Goal: Task Accomplishment & Management: Use online tool/utility

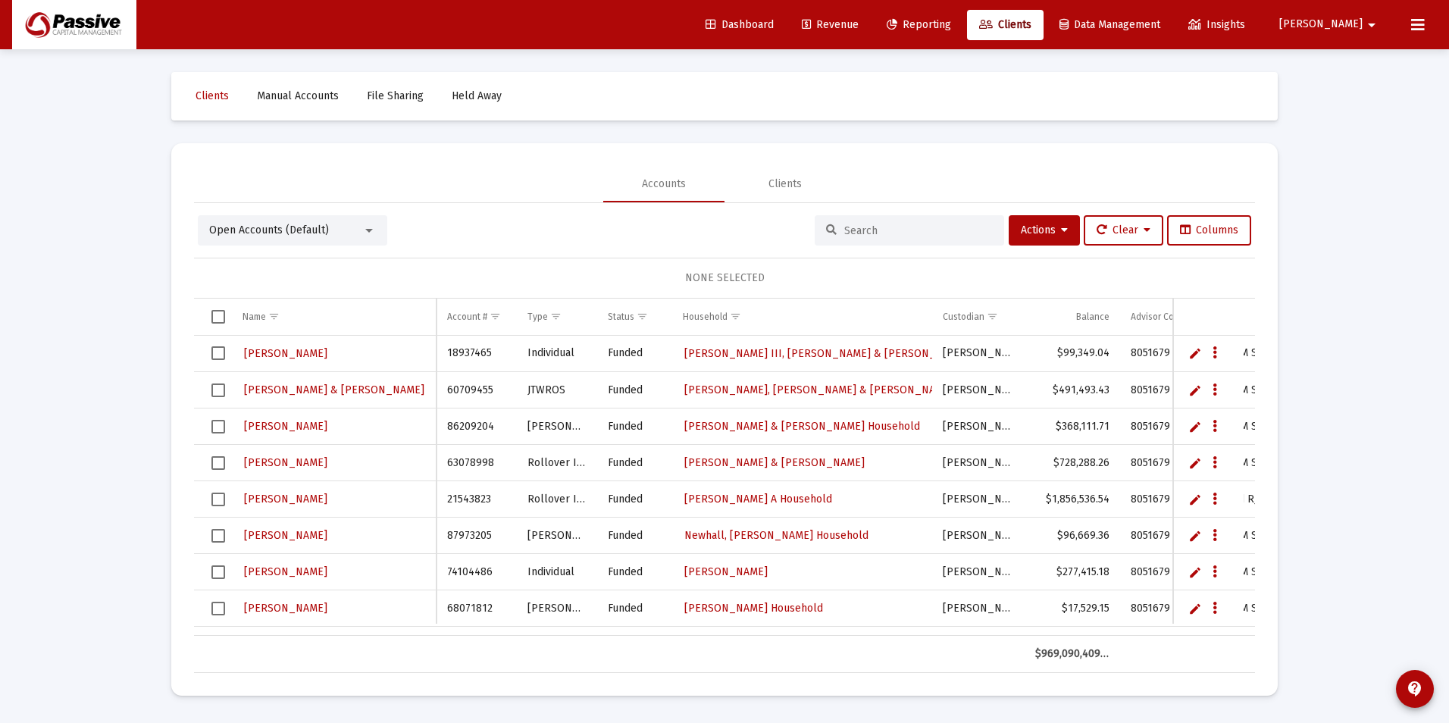
click at [951, 23] on span "Reporting" at bounding box center [918, 24] width 64 height 13
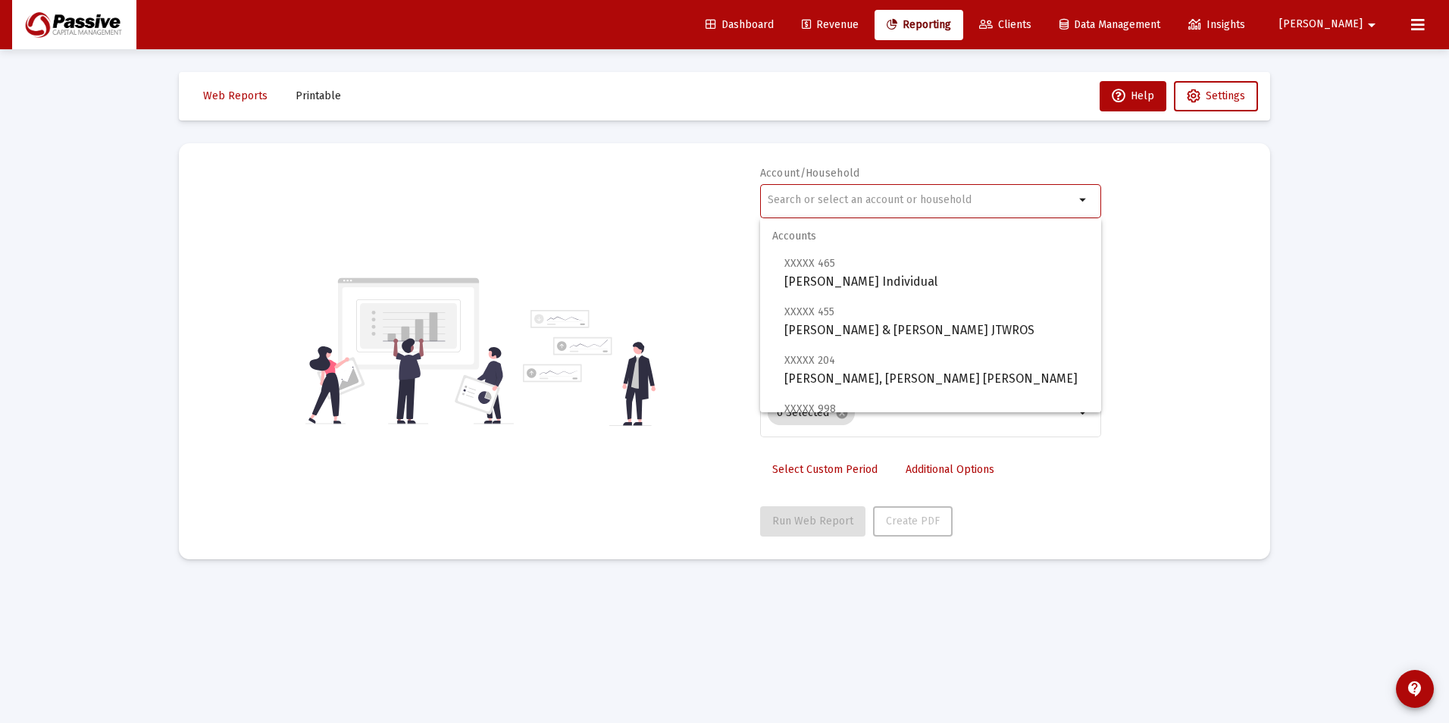
click at [1039, 204] on input "text" at bounding box center [920, 200] width 307 height 12
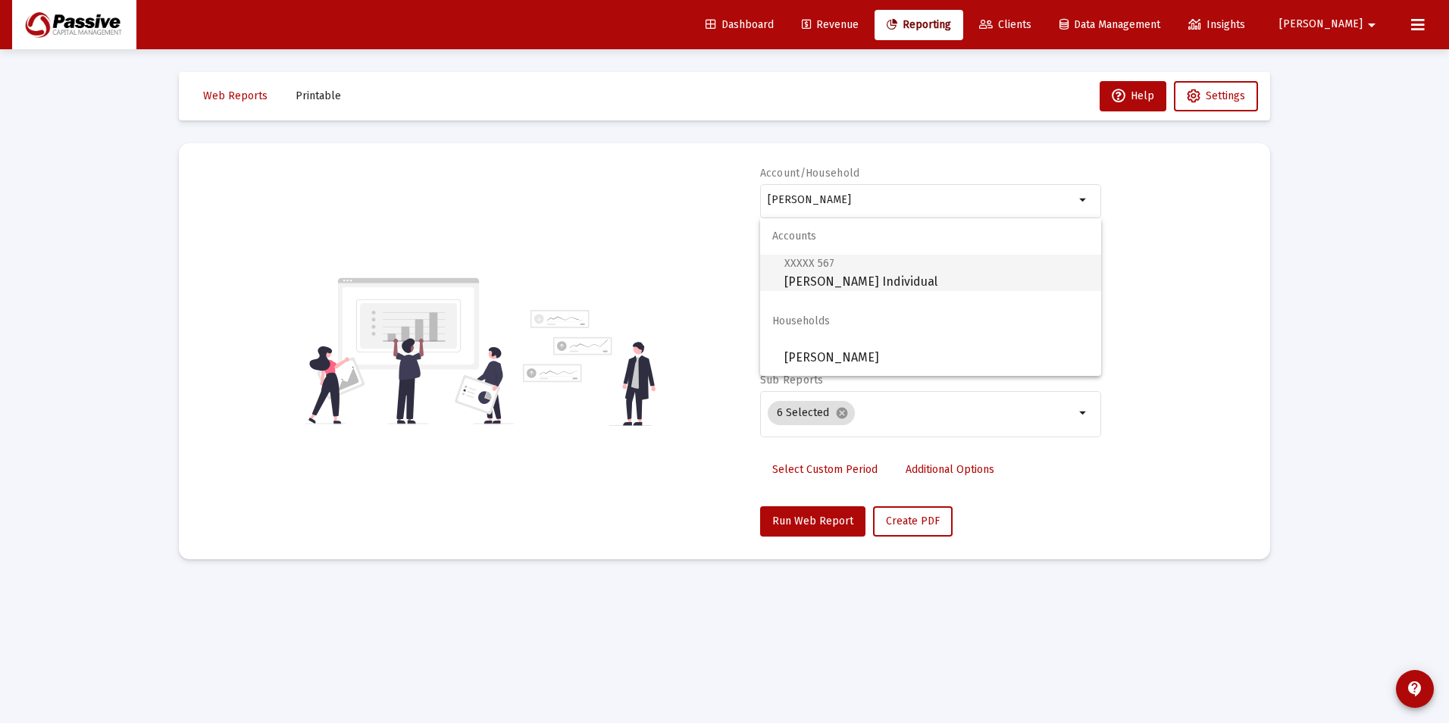
click at [881, 285] on span "XXXXX 567 Garrett, Celia Individual" at bounding box center [936, 272] width 305 height 37
type input "Garrett, Celia Individual"
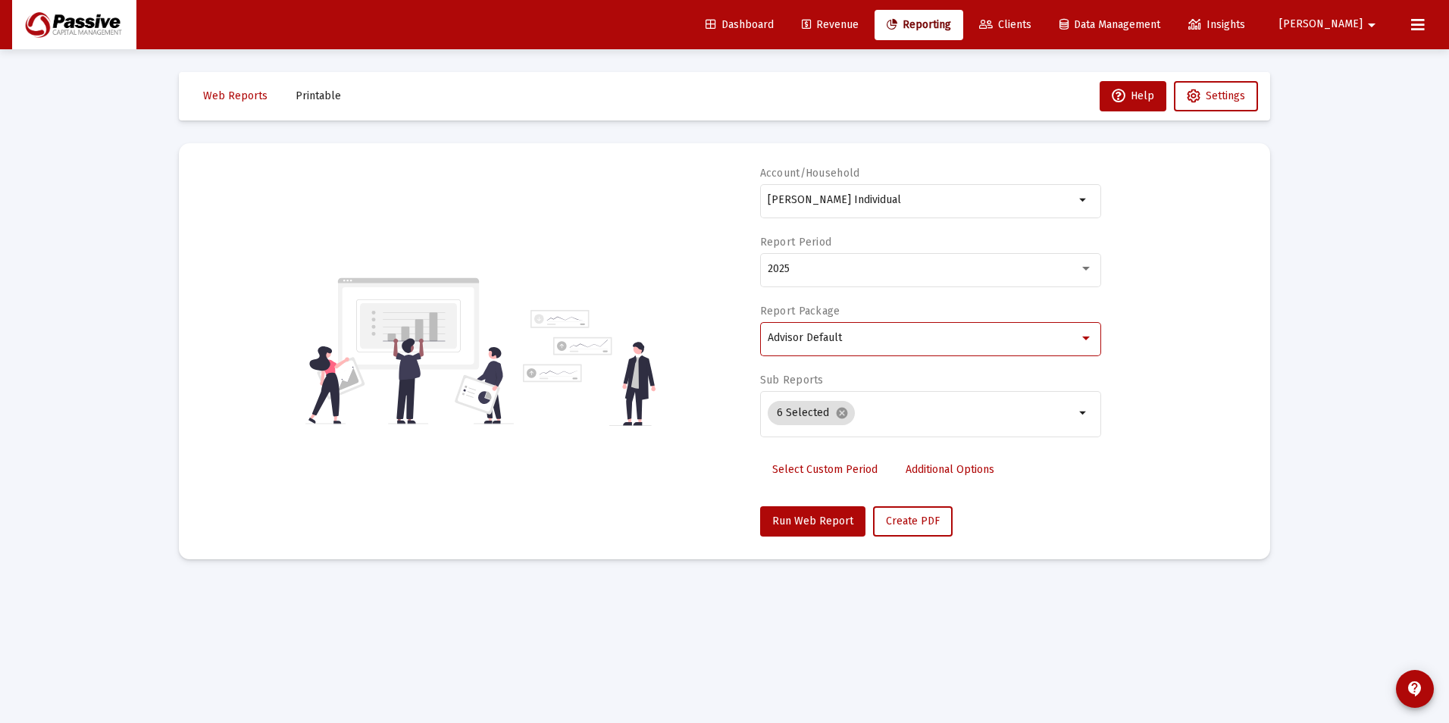
click at [859, 333] on div "Advisor Default" at bounding box center [922, 338] width 311 height 12
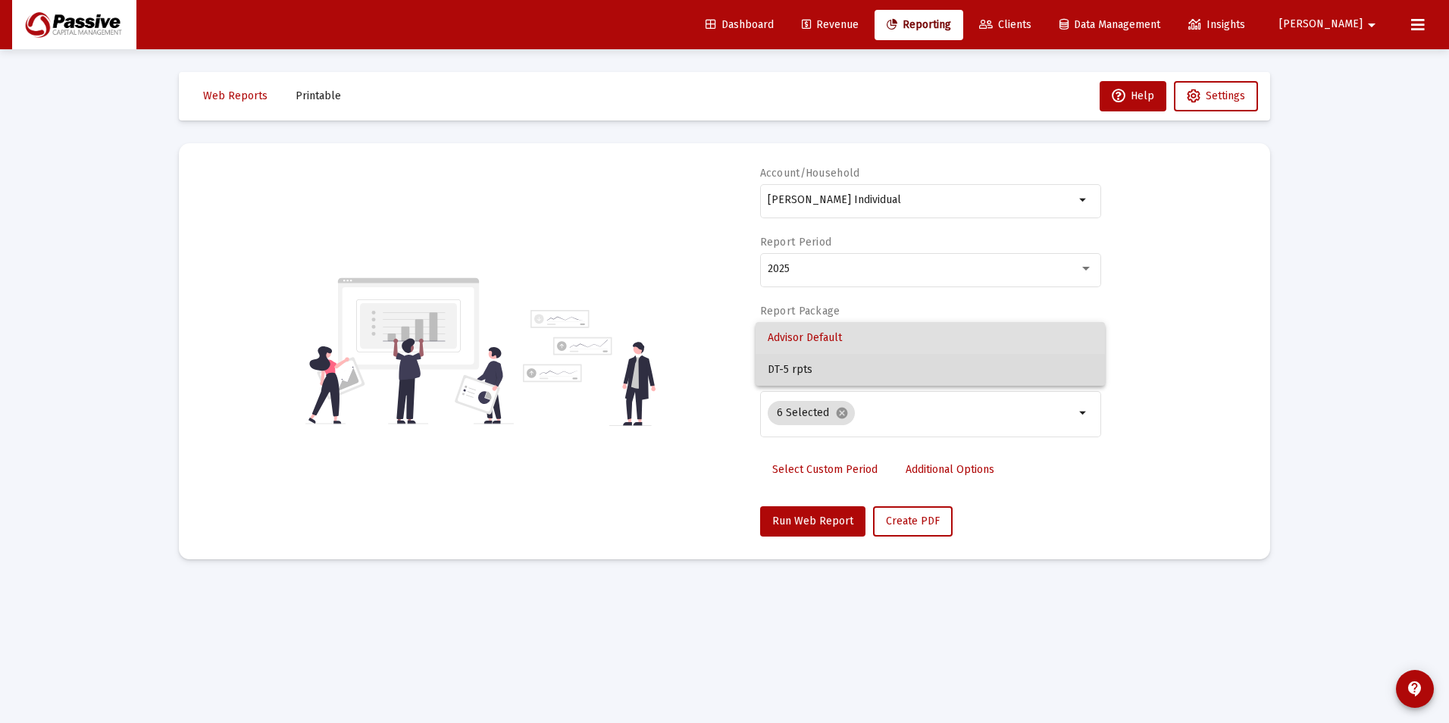
click at [840, 374] on span "DT-5 rpts" at bounding box center [929, 370] width 325 height 32
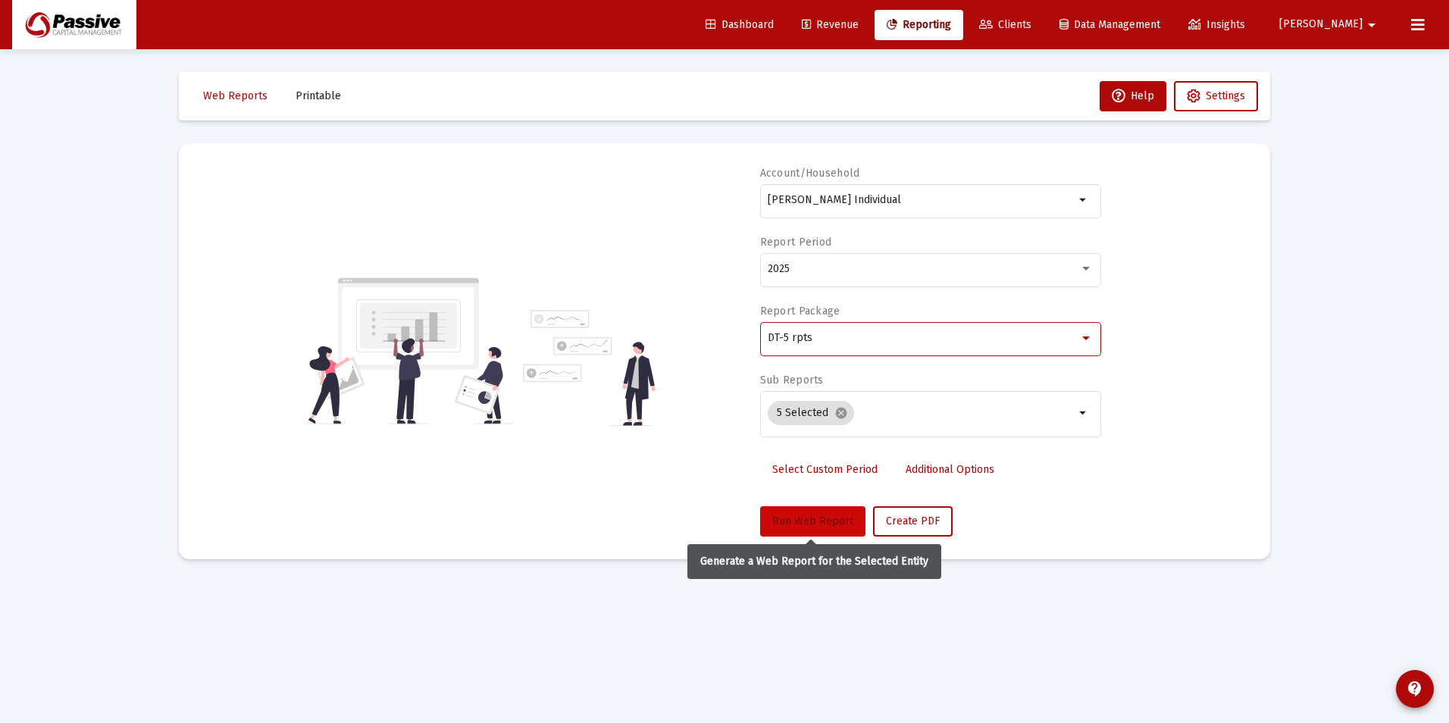
click at [808, 524] on span "Run Web Report" at bounding box center [812, 520] width 81 height 13
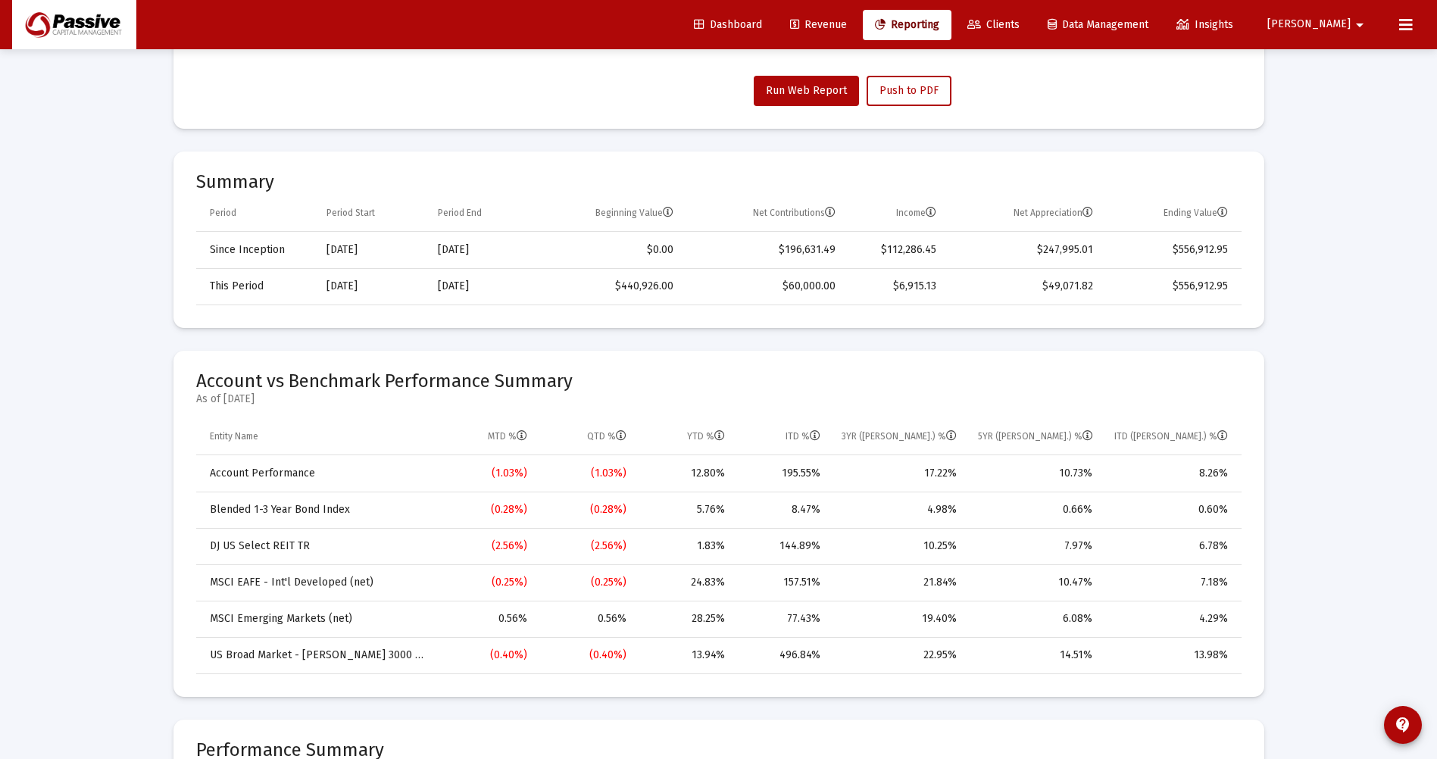
scroll to position [455, 0]
